Goal: Communication & Community: Answer question/provide support

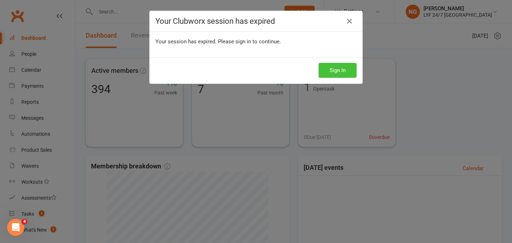
click at [350, 74] on button "Sign In" at bounding box center [337, 70] width 38 height 15
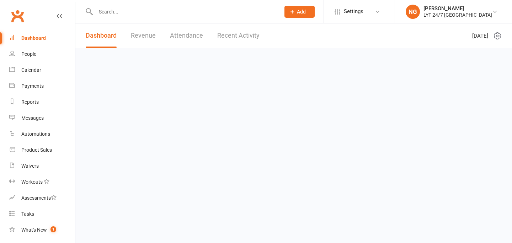
click at [154, 7] on input "text" at bounding box center [184, 12] width 182 height 10
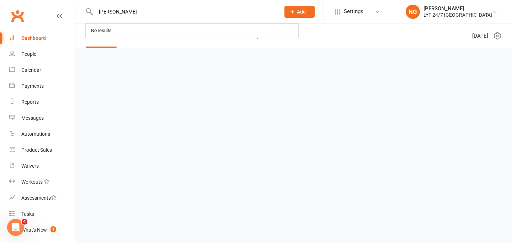
click at [171, 14] on input "[PERSON_NAME]" at bounding box center [184, 12] width 182 height 10
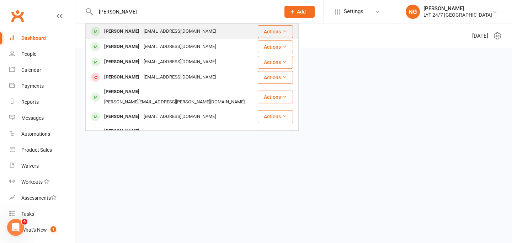
type input "[PERSON_NAME]"
click at [156, 36] on div "[EMAIL_ADDRESS][DOMAIN_NAME]" at bounding box center [179, 31] width 76 height 10
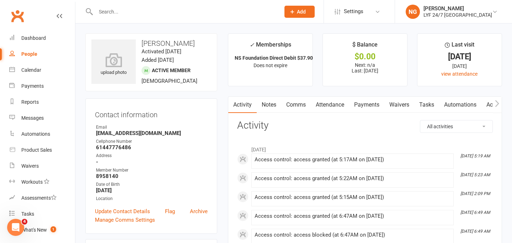
click at [291, 104] on link "Comms" at bounding box center [295, 105] width 29 height 16
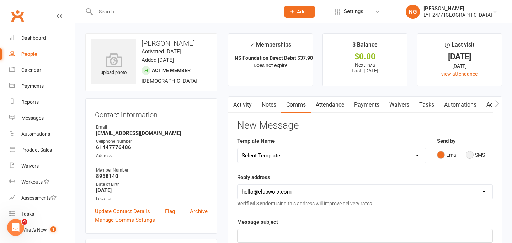
click at [473, 154] on button "SMS" at bounding box center [475, 155] width 19 height 14
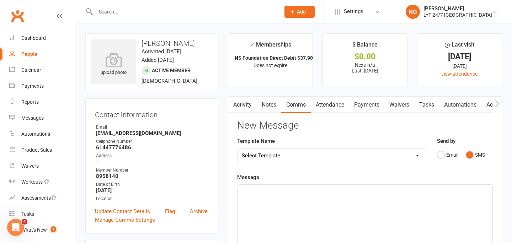
click at [322, 151] on select "Select Template [SMS] 7 Day Trial - Follow up (DAY 4) [SMS] 7 Day Trial - Follo…" at bounding box center [331, 156] width 188 height 14
click at [436, 192] on p "﻿" at bounding box center [365, 191] width 246 height 9
click at [145, 6] on div at bounding box center [180, 11] width 190 height 23
click at [143, 13] on input "text" at bounding box center [184, 12] width 182 height 10
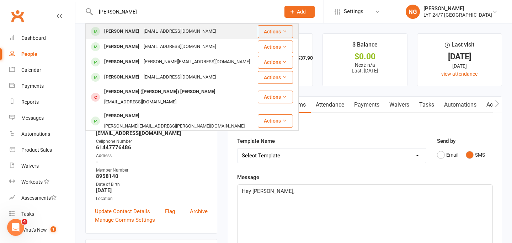
type input "[PERSON_NAME]"
click at [139, 26] on div "[PERSON_NAME] [EMAIL_ADDRESS][DOMAIN_NAME]" at bounding box center [171, 31] width 171 height 15
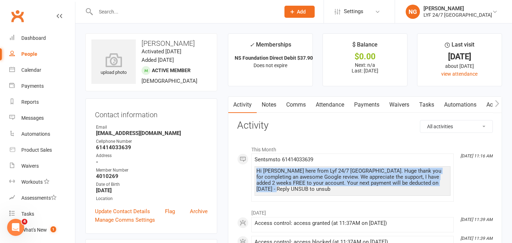
drag, startPoint x: 439, startPoint y: 184, endPoint x: 249, endPoint y: 166, distance: 190.9
click at [249, 166] on div "This Month [DATE] 11:16 AM Sent sms to [PHONE_NUMBER] Hi [PERSON_NAME] here fro…" at bounding box center [365, 172] width 256 height 60
copy div "Hi [PERSON_NAME] here from Lyf 24/7 [GEOGRAPHIC_DATA]. Huge thank you for compl…"
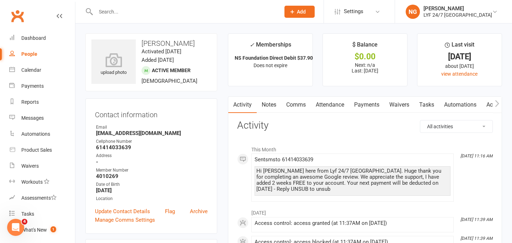
click at [125, 14] on input "text" at bounding box center [184, 12] width 182 height 10
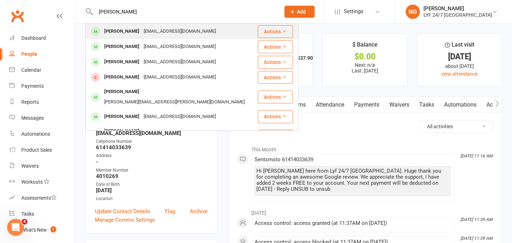
type input "[PERSON_NAME]"
click at [122, 30] on div "[PERSON_NAME]" at bounding box center [121, 31] width 39 height 10
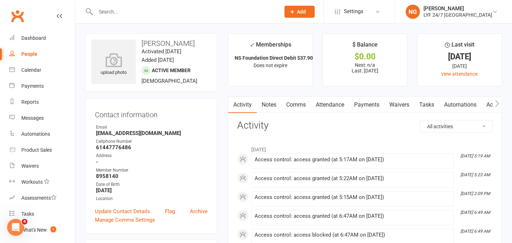
click at [292, 100] on link "Comms" at bounding box center [295, 105] width 29 height 16
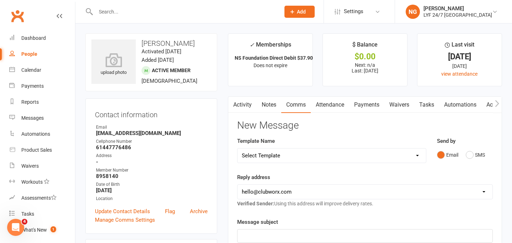
click at [464, 158] on div "Email SMS" at bounding box center [465, 155] width 56 height 14
click at [473, 155] on button "SMS" at bounding box center [475, 155] width 19 height 14
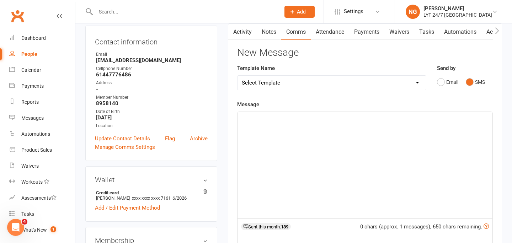
scroll to position [80, 0]
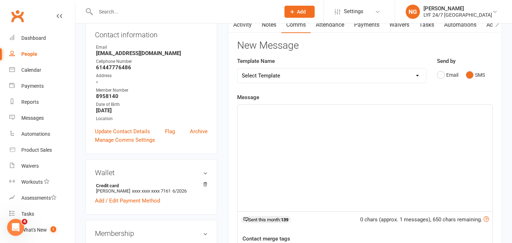
click at [473, 155] on div "﻿" at bounding box center [364, 158] width 255 height 107
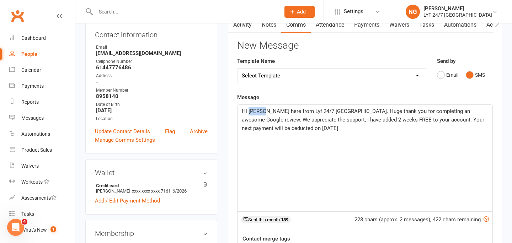
drag, startPoint x: 261, startPoint y: 109, endPoint x: 249, endPoint y: 109, distance: 11.7
click at [249, 109] on span "Hi [PERSON_NAME] here from Lyf 24/7 [GEOGRAPHIC_DATA]. Huge thank you for compl…" at bounding box center [364, 119] width 244 height 23
click at [306, 86] on div "Template Name Select Template [SMS] 7 Day Trial - Follow up (DAY 4) [SMS] 7 Day…" at bounding box center [332, 75] width 200 height 36
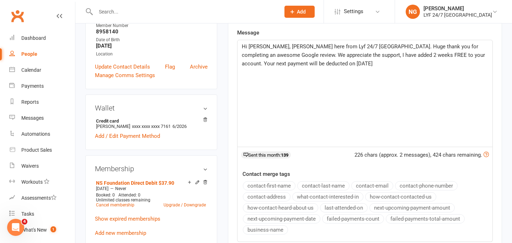
scroll to position [168, 0]
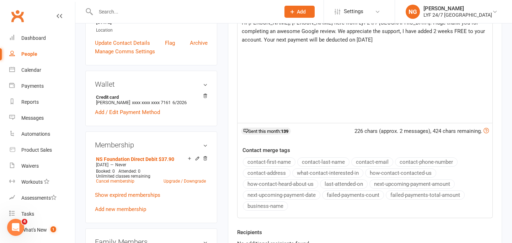
click at [282, 38] on span "Hi [PERSON_NAME], [PERSON_NAME] here from Lyf 24/7 [GEOGRAPHIC_DATA]. Huge than…" at bounding box center [364, 31] width 245 height 23
click at [437, 148] on div "Contact merge tags contact-first-name contact-last-name contact-email contact-p…" at bounding box center [364, 179] width 255 height 66
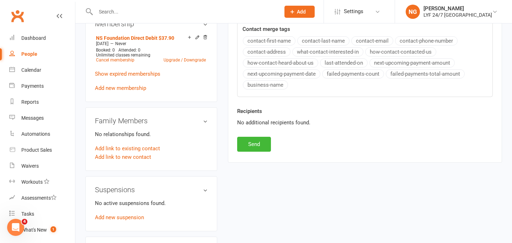
scroll to position [307, 0]
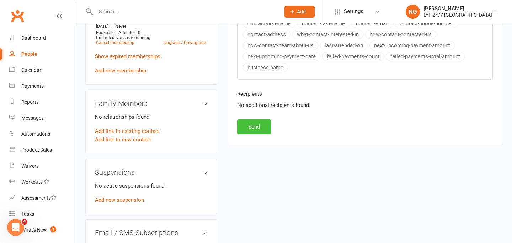
click at [237, 125] on button "Send" at bounding box center [254, 126] width 34 height 15
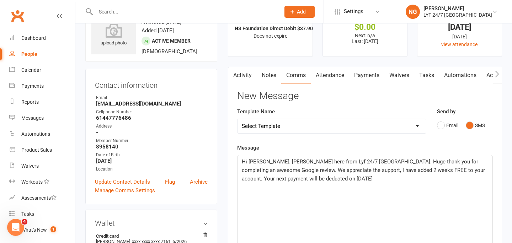
scroll to position [0, 0]
